Goal: Check status: Check status

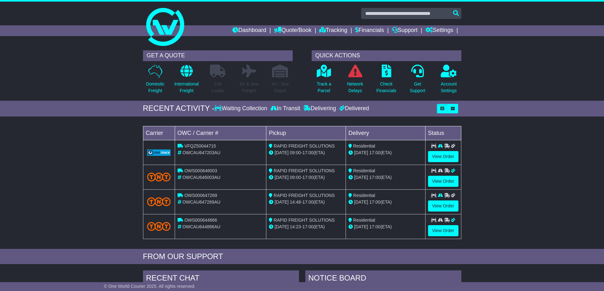
click at [447, 157] on link "View Order" at bounding box center [443, 156] width 30 height 11
click at [441, 205] on link "View Order" at bounding box center [443, 206] width 30 height 11
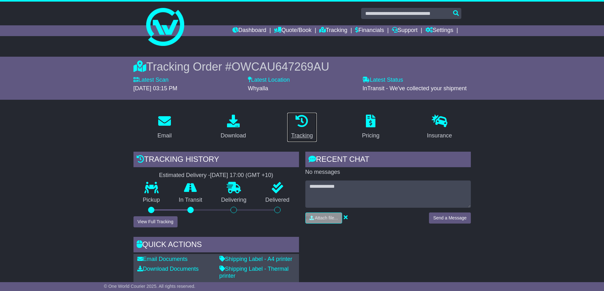
click at [301, 134] on div "Tracking" at bounding box center [302, 136] width 22 height 9
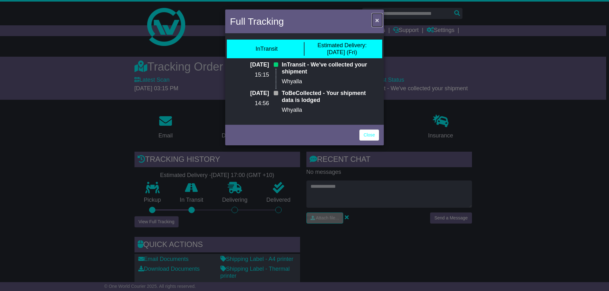
click at [376, 20] on span "×" at bounding box center [377, 19] width 4 height 7
